Goal: Task Accomplishment & Management: Manage account settings

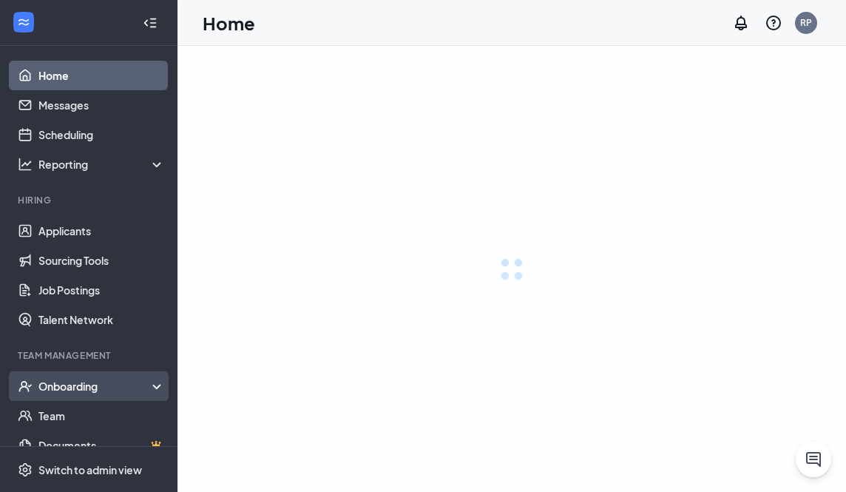
click at [72, 392] on div "Onboarding" at bounding box center [101, 386] width 127 height 15
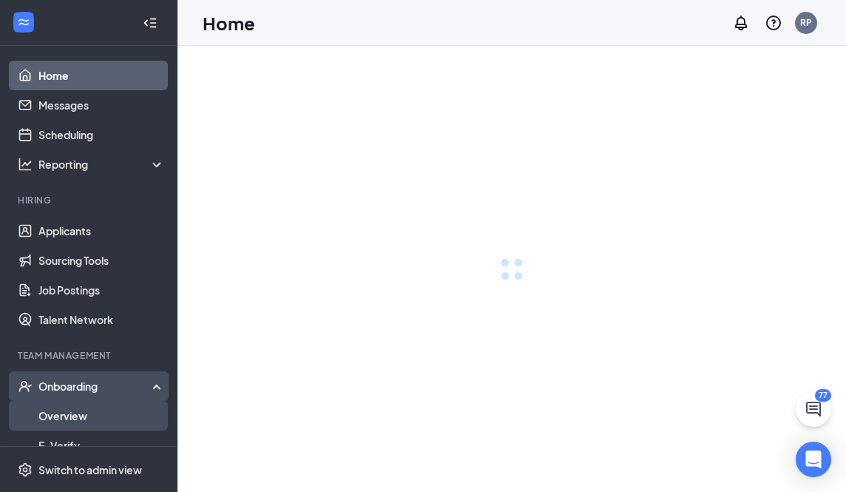
click at [72, 412] on link "Overview" at bounding box center [101, 416] width 127 height 30
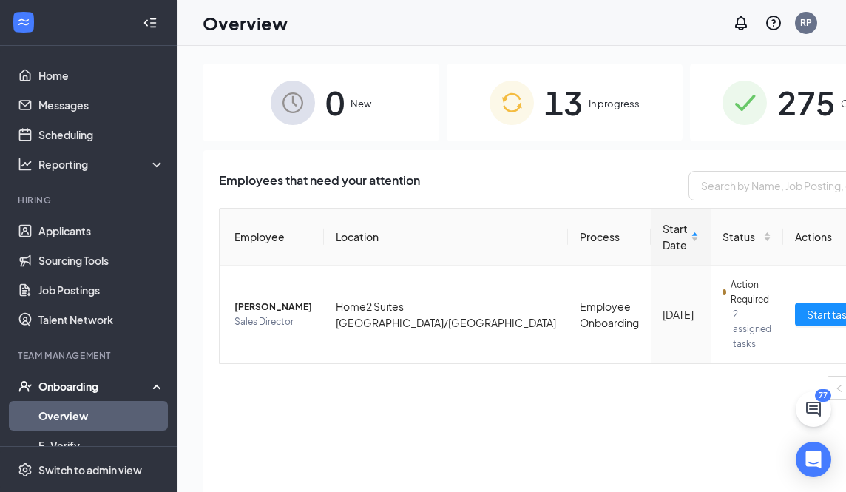
click at [690, 113] on div "275 Completed" at bounding box center [808, 103] width 237 height 78
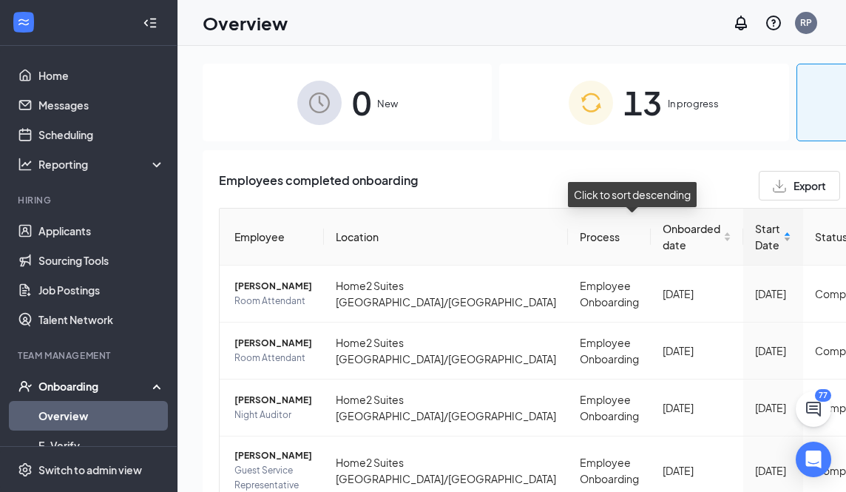
click at [755, 238] on div "Start Date" at bounding box center [773, 236] width 36 height 33
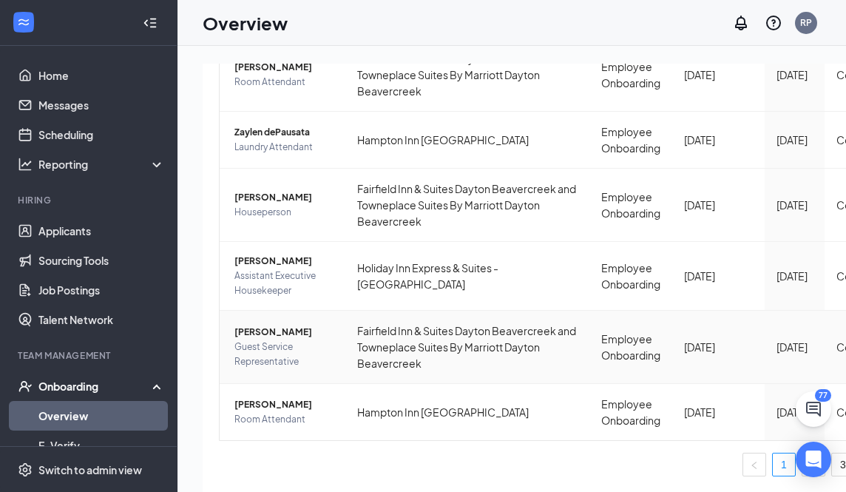
scroll to position [5, 0]
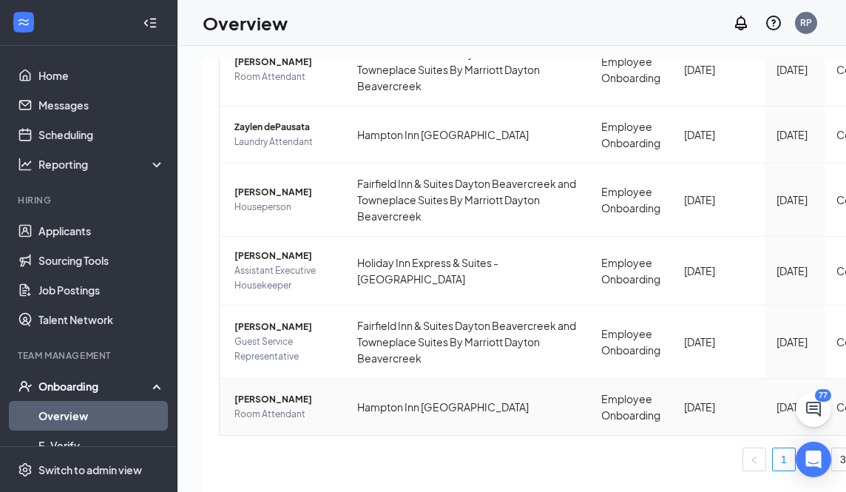
click at [261, 379] on td "[PERSON_NAME] Room Attendant" at bounding box center [283, 407] width 126 height 56
click at [260, 392] on span "[PERSON_NAME]" at bounding box center [284, 399] width 99 height 15
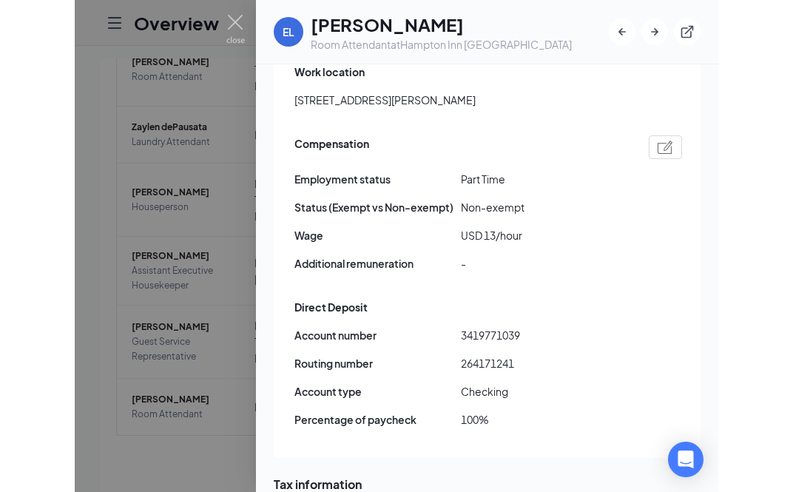
scroll to position [960, 0]
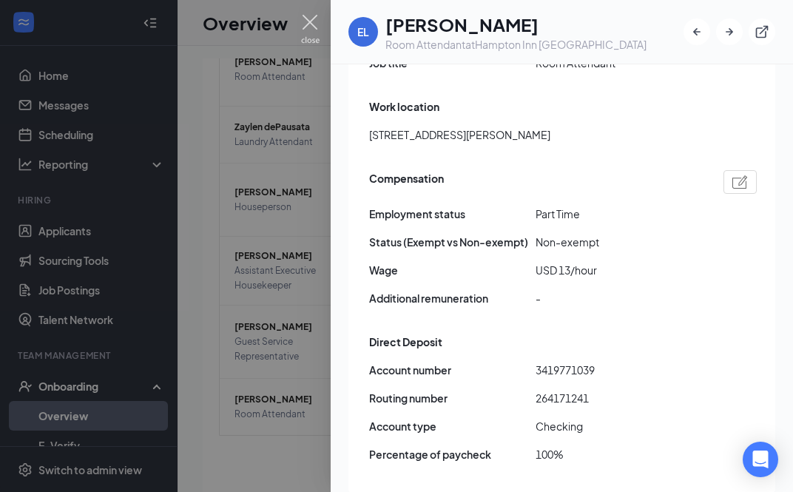
click at [312, 20] on img at bounding box center [310, 29] width 18 height 29
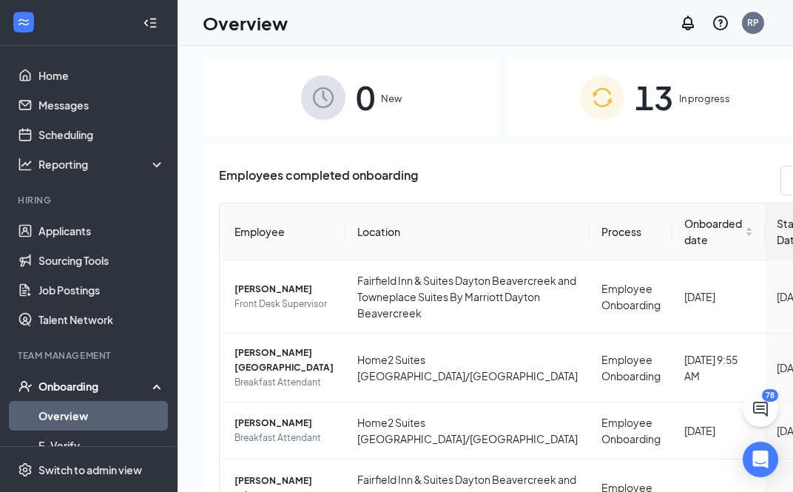
click at [580, 112] on img at bounding box center [602, 97] width 44 height 44
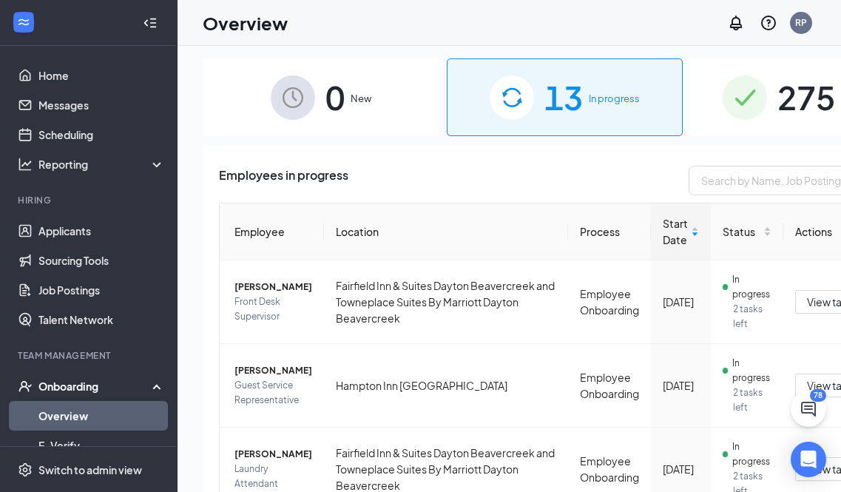
click at [690, 67] on div "275 Completed" at bounding box center [808, 97] width 237 height 78
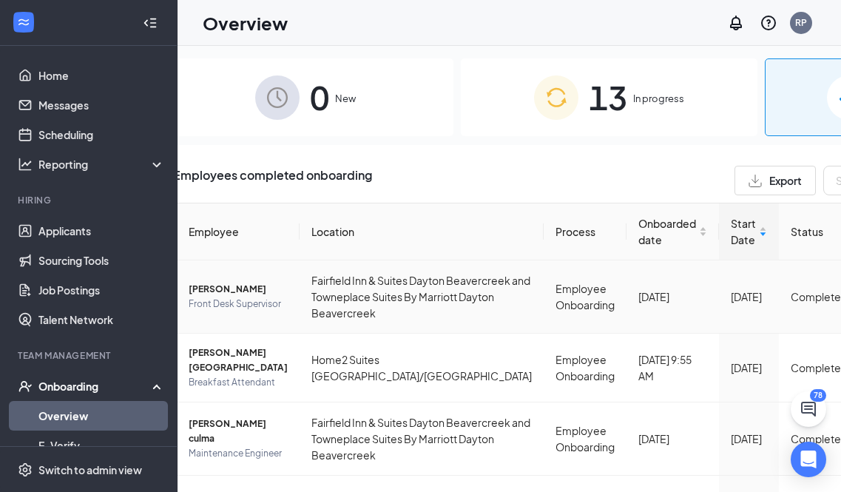
scroll to position [0, 40]
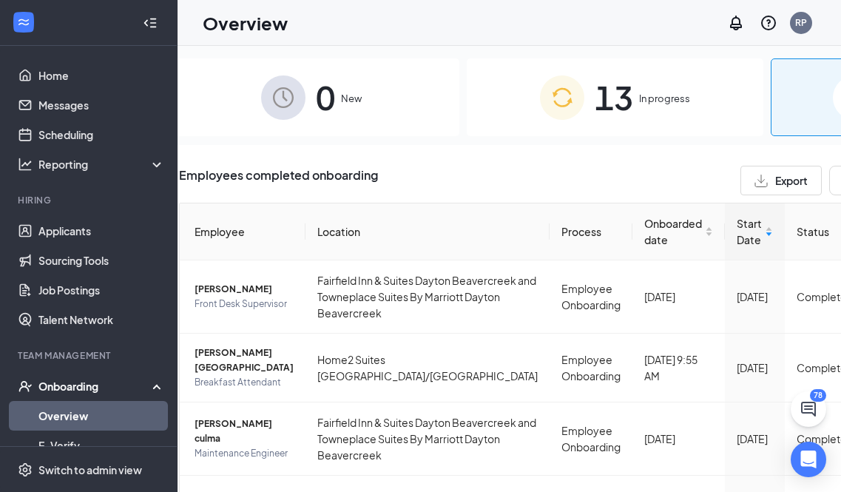
click at [539, 166] on div "Employees completed onboarding Export" at bounding box center [615, 181] width 872 height 30
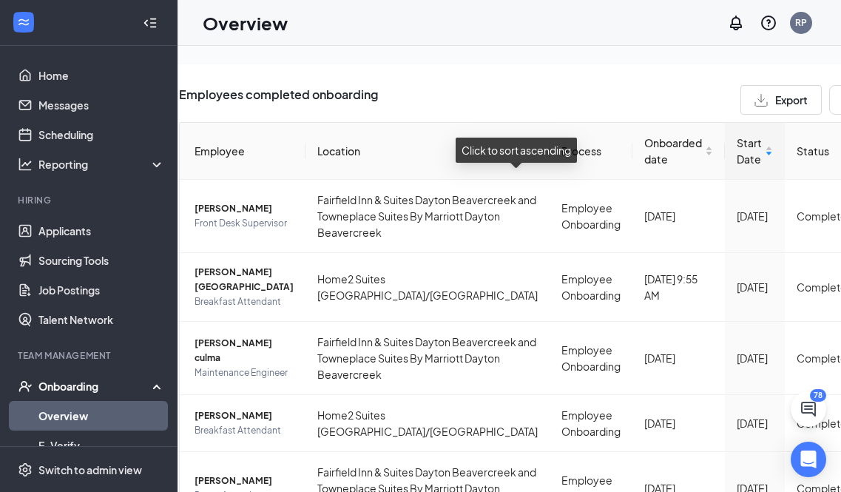
scroll to position [124, 0]
